Goal: Contribute content: Add original content to the website for others to see

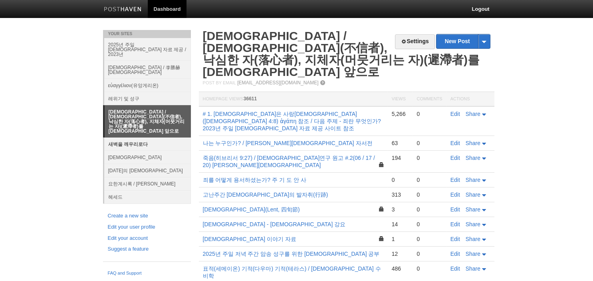
click at [126, 137] on link "새벽을 깨우리로다" at bounding box center [147, 143] width 87 height 13
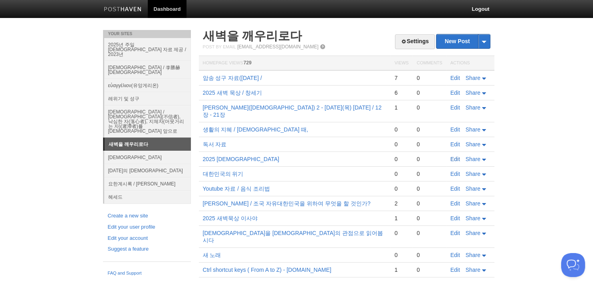
click at [460, 156] on link "Edit" at bounding box center [455, 159] width 10 height 6
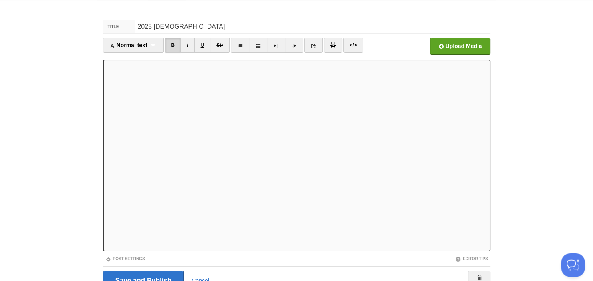
scroll to position [55, 0]
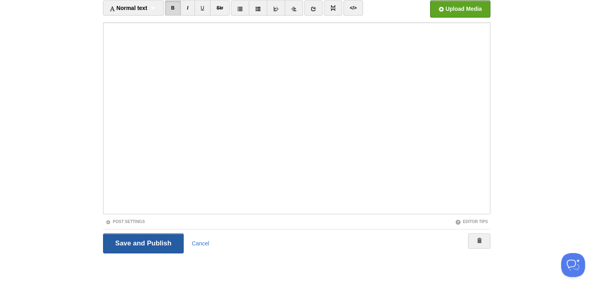
click at [161, 237] on input "Save and Publish" at bounding box center [143, 243] width 81 height 20
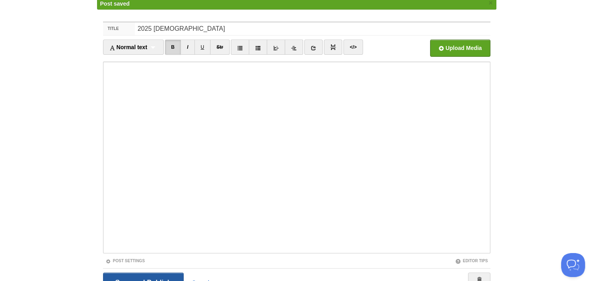
scroll to position [30, 0]
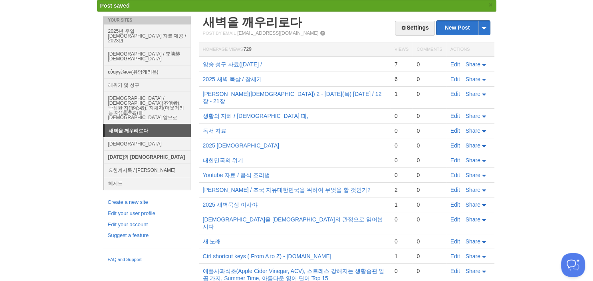
click at [122, 150] on link "[DATE]의 [DEMOGRAPHIC_DATA]" at bounding box center [147, 156] width 87 height 13
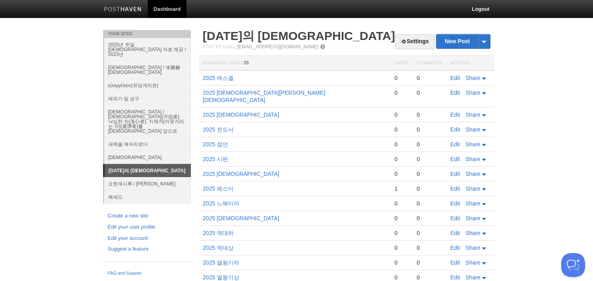
click at [455, 93] on link "Edit" at bounding box center [455, 92] width 10 height 6
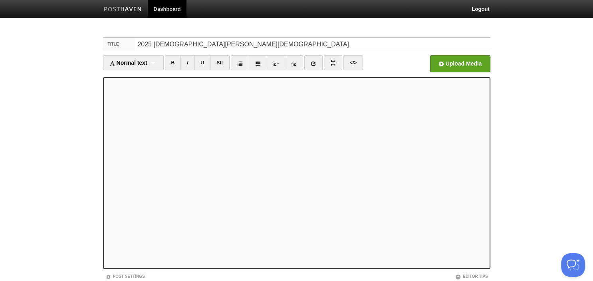
scroll to position [55, 0]
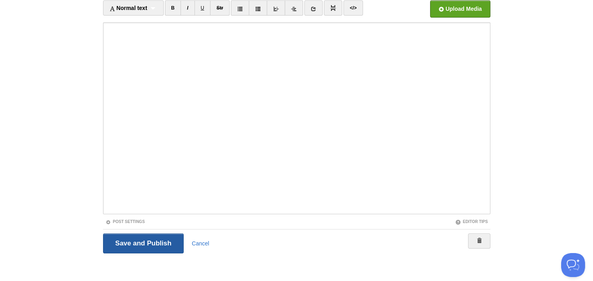
click at [128, 243] on input "Save and Publish" at bounding box center [143, 243] width 81 height 20
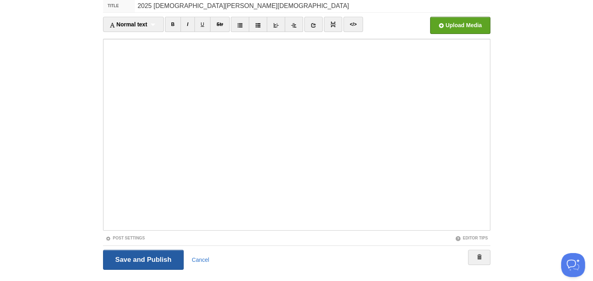
scroll to position [30, 0]
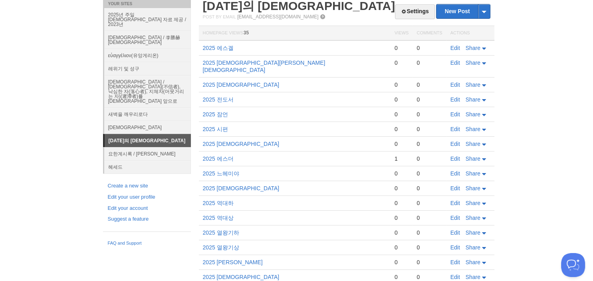
click at [58, 46] on body "Dashboard Logout Post saved × Post saved × Your Sites 2025년 주일 [DEMOGRAPHIC_DAT…" at bounding box center [296, 171] width 593 height 402
